Goal: Navigation & Orientation: Go to known website

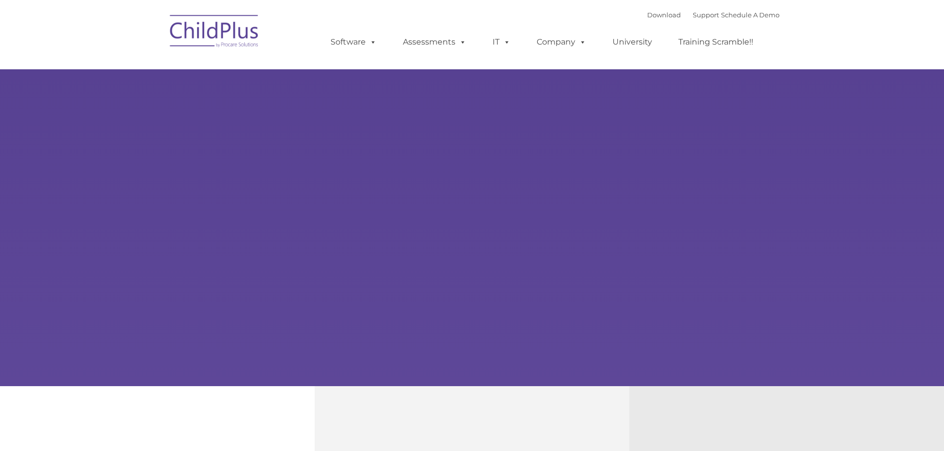
type input ""
select select "MEDIUM"
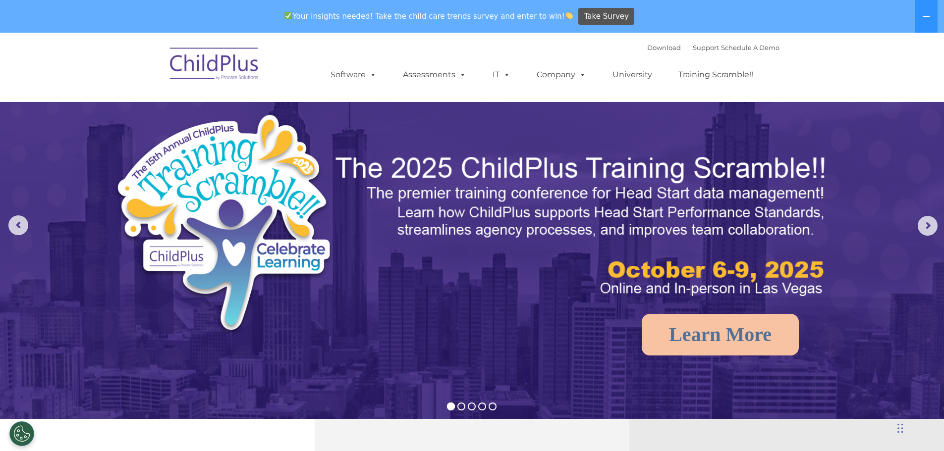
click at [223, 64] on img at bounding box center [214, 66] width 99 height 50
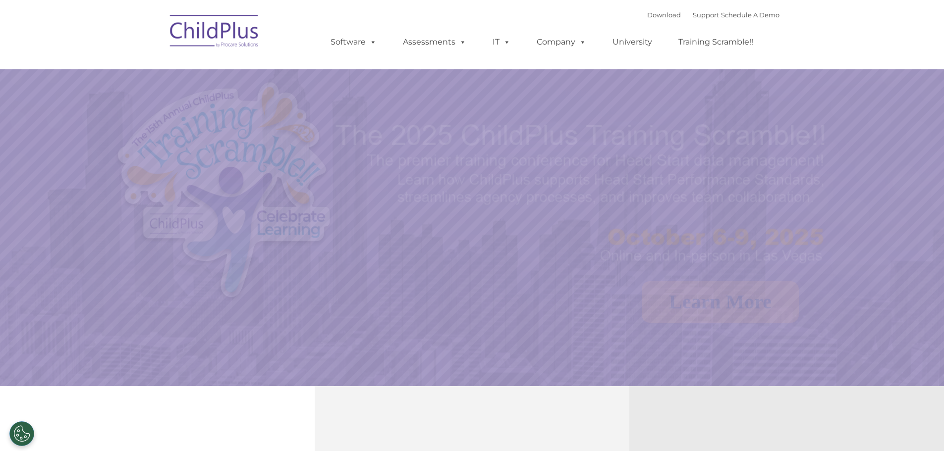
select select "MEDIUM"
